Goal: Navigation & Orientation: Find specific page/section

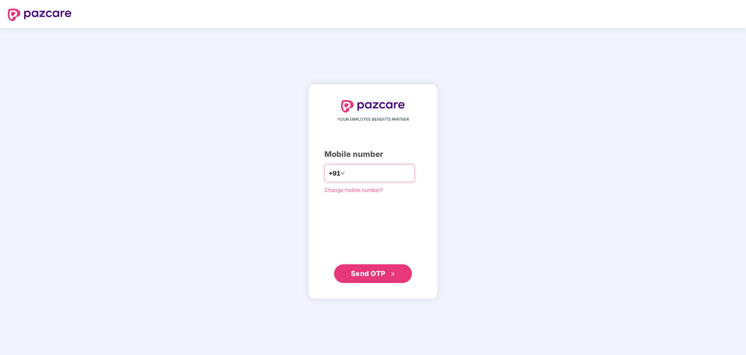
click at [401, 174] on input "number" at bounding box center [379, 173] width 64 height 12
type input "**********"
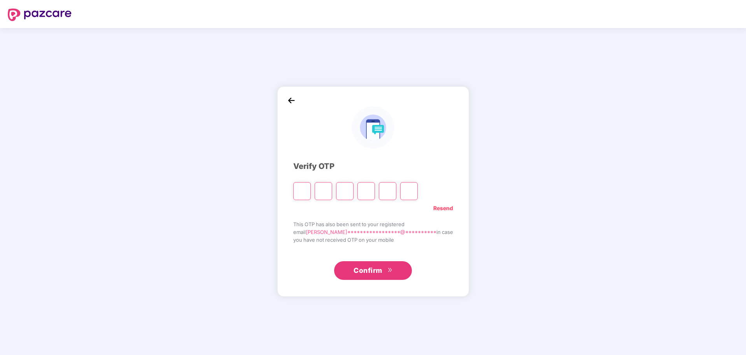
type input "*"
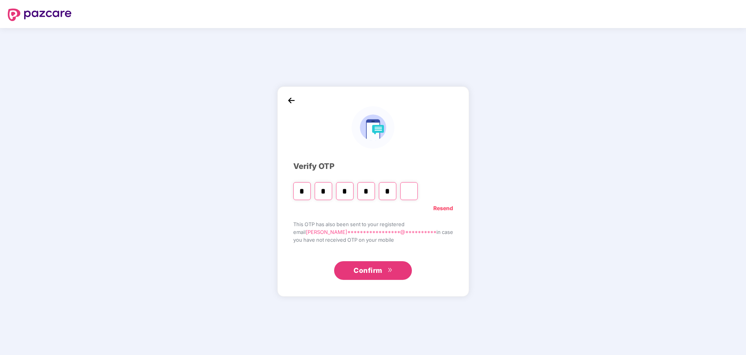
type input "*"
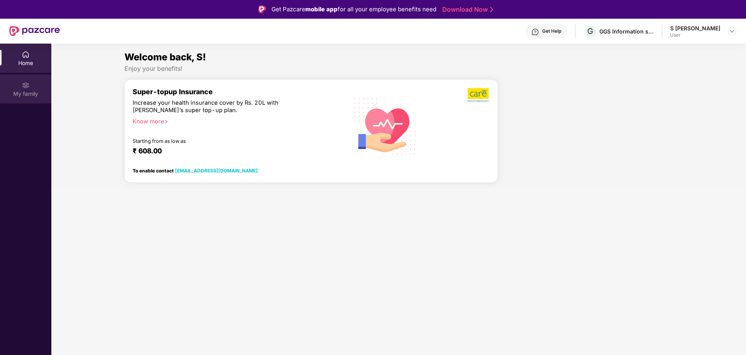
click at [33, 84] on div "My family" at bounding box center [25, 88] width 51 height 29
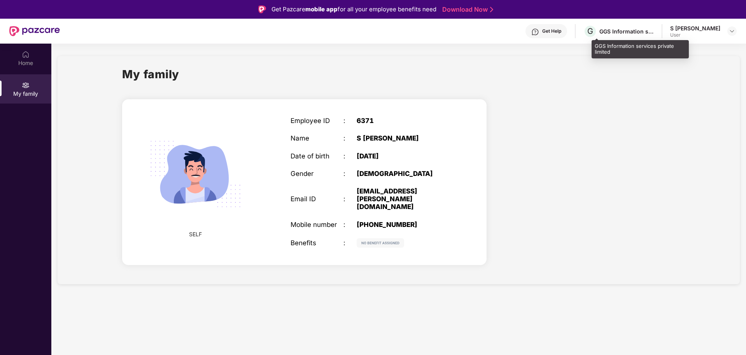
click at [623, 29] on div "GGS Information services private limited" at bounding box center [626, 31] width 54 height 7
